Goal: Contribute content: Add original content to the website for others to see

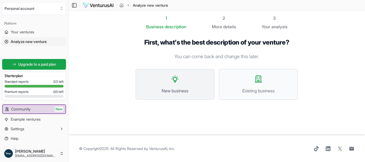
click at [174, 79] on icon at bounding box center [175, 79] width 9 height 9
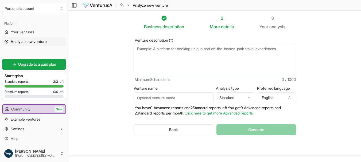
click at [152, 56] on textarea "Venture description (*)" at bounding box center [215, 60] width 162 height 32
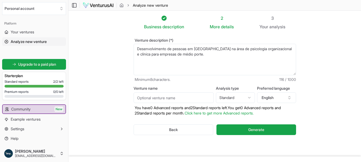
type textarea "Desenvolvimento de pessoas em [GEOGRAPHIC_DATA] na área de psicologia organizac…"
click at [253, 135] on div "Back Generate" at bounding box center [215, 130] width 162 height 28
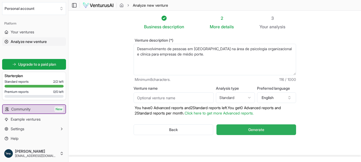
click at [254, 133] on button "Generate" at bounding box center [255, 129] width 79 height 11
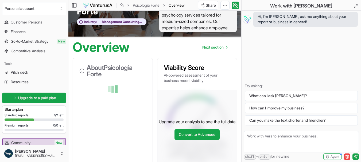
scroll to position [113, 0]
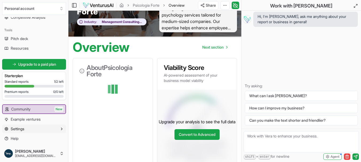
click at [60, 128] on icon "button" at bounding box center [62, 129] width 4 height 4
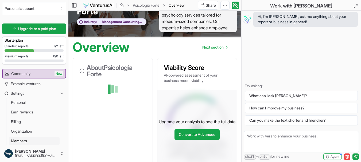
scroll to position [161, 0]
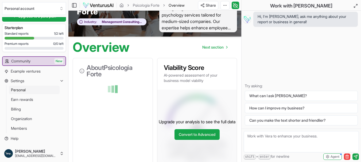
click at [41, 91] on link "Personal" at bounding box center [34, 90] width 51 height 9
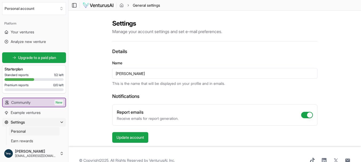
click at [150, 27] on h2 "Settings" at bounding box center [214, 23] width 205 height 9
click at [17, 32] on span "Your ventures" at bounding box center [23, 31] width 24 height 5
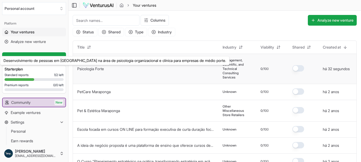
click at [95, 71] on button "Psicologia Forte" at bounding box center [90, 68] width 27 height 5
click at [102, 68] on link "Psicologia Forte" at bounding box center [90, 69] width 27 height 5
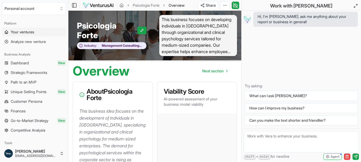
click at [26, 34] on span "Your ventures" at bounding box center [23, 31] width 24 height 5
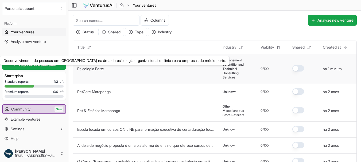
click at [95, 70] on link "Psicologia Forte" at bounding box center [90, 69] width 27 height 5
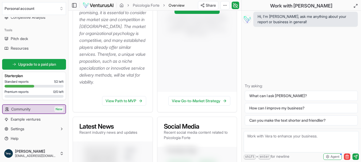
scroll to position [107, 0]
